Goal: Information Seeking & Learning: Compare options

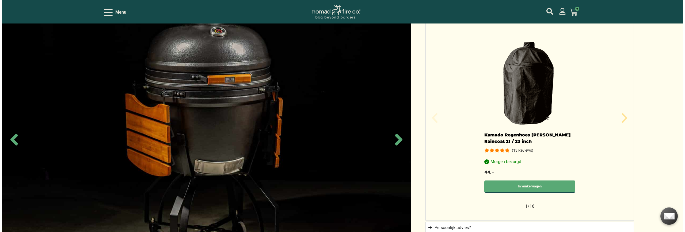
scroll to position [348, 0]
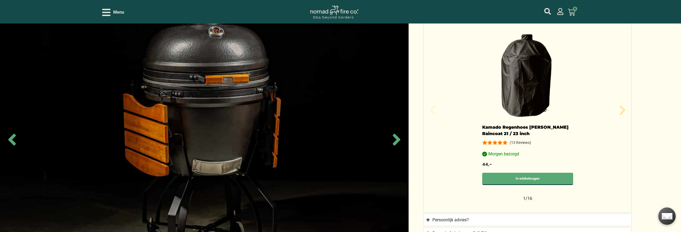
click at [100, 10] on header "Menu Geen producten in je winkelwagen. € 0,00 0 Winkelwagen" at bounding box center [340, 12] width 681 height 24
click at [107, 12] on icon "Open/Close Menu" at bounding box center [106, 12] width 8 height 7
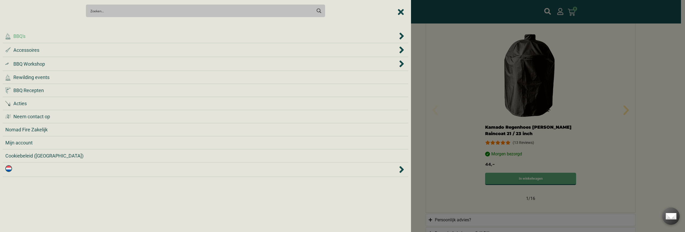
click at [21, 36] on span "BBQ's" at bounding box center [19, 36] width 12 height 7
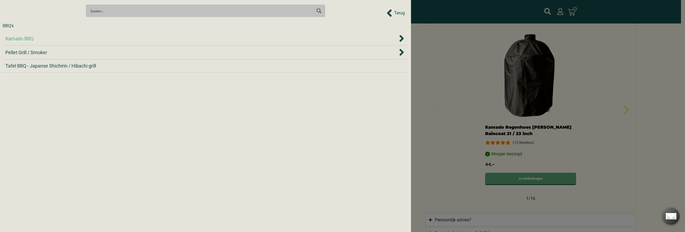
click at [22, 40] on span "Kamado BBQ" at bounding box center [19, 38] width 28 height 7
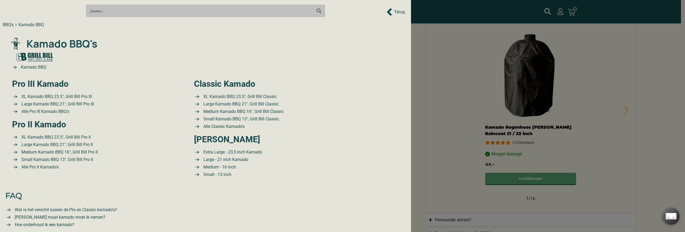
click at [3, 27] on div "BBQ's" at bounding box center [8, 25] width 11 height 6
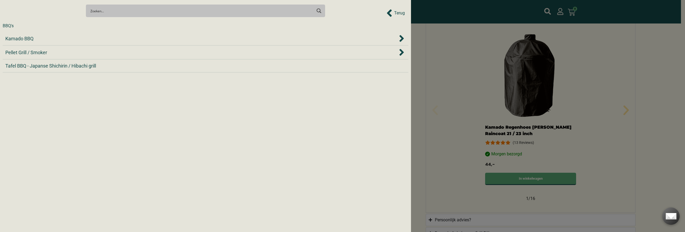
click at [8, 27] on div "BBQ's" at bounding box center [8, 26] width 11 height 6
click at [29, 53] on span "Pellet Grill / Smoker" at bounding box center [26, 52] width 42 height 7
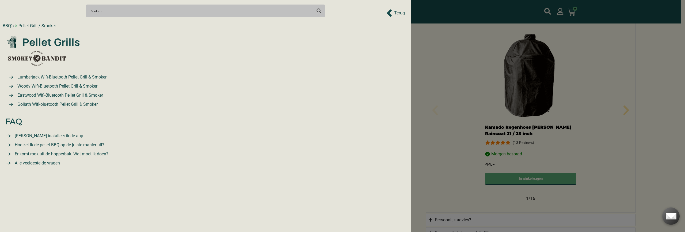
click at [16, 26] on icon at bounding box center [16, 26] width 2 height 3
click at [12, 26] on div "BBQ's" at bounding box center [8, 26] width 11 height 6
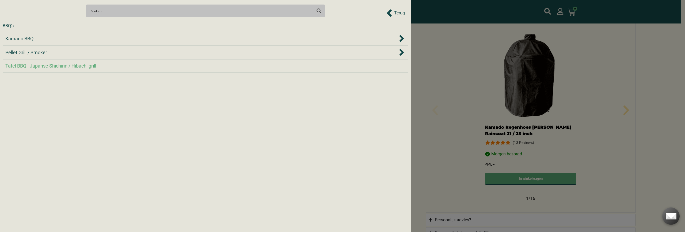
click at [54, 64] on span "Tafel BBQ - Japanse Shichirin / Hibachi grill" at bounding box center [50, 65] width 91 height 7
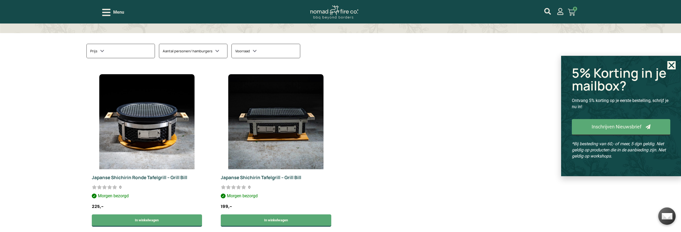
scroll to position [134, 0]
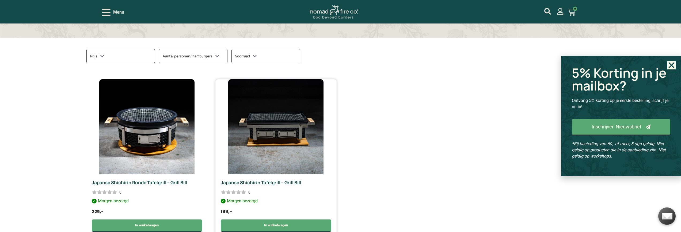
click at [299, 129] on img at bounding box center [275, 126] width 95 height 95
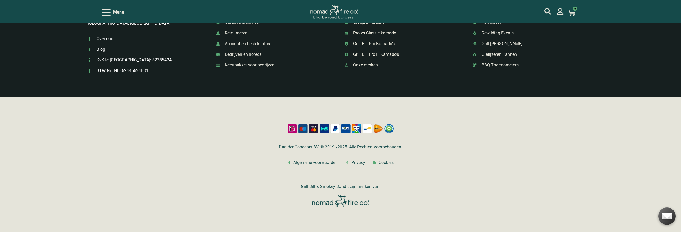
scroll to position [1299, 0]
